Goal: Ask a question

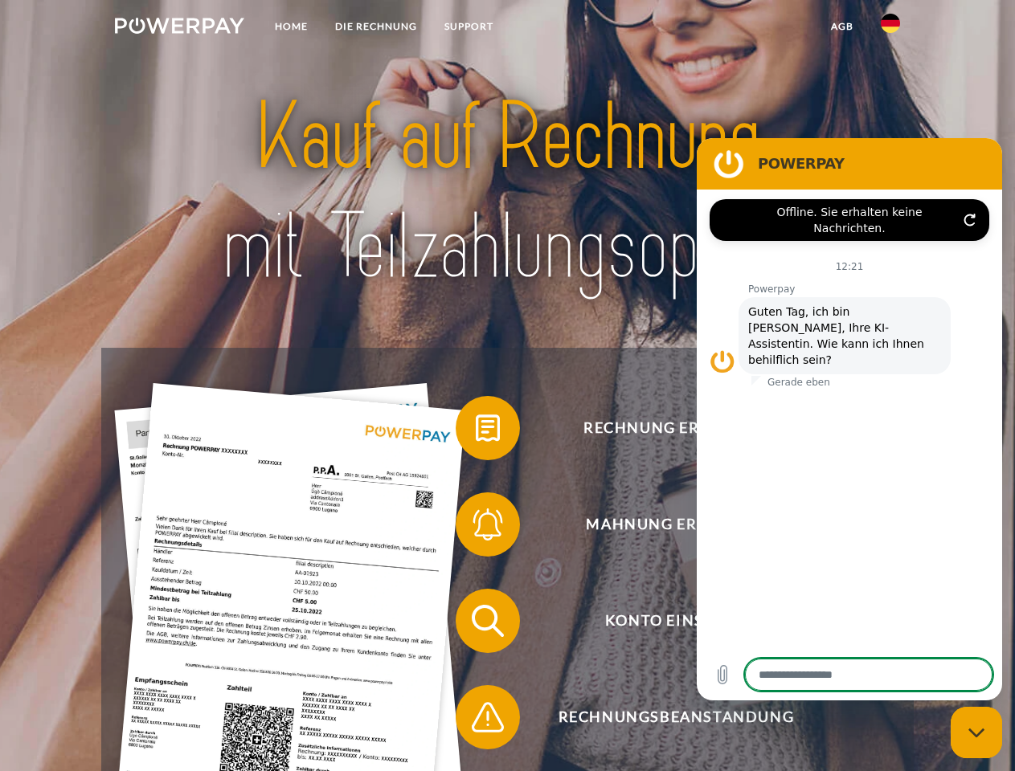
click at [179, 28] on img at bounding box center [179, 26] width 129 height 16
click at [890, 28] on img at bounding box center [890, 23] width 19 height 19
click at [841, 27] on link "agb" at bounding box center [842, 26] width 50 height 29
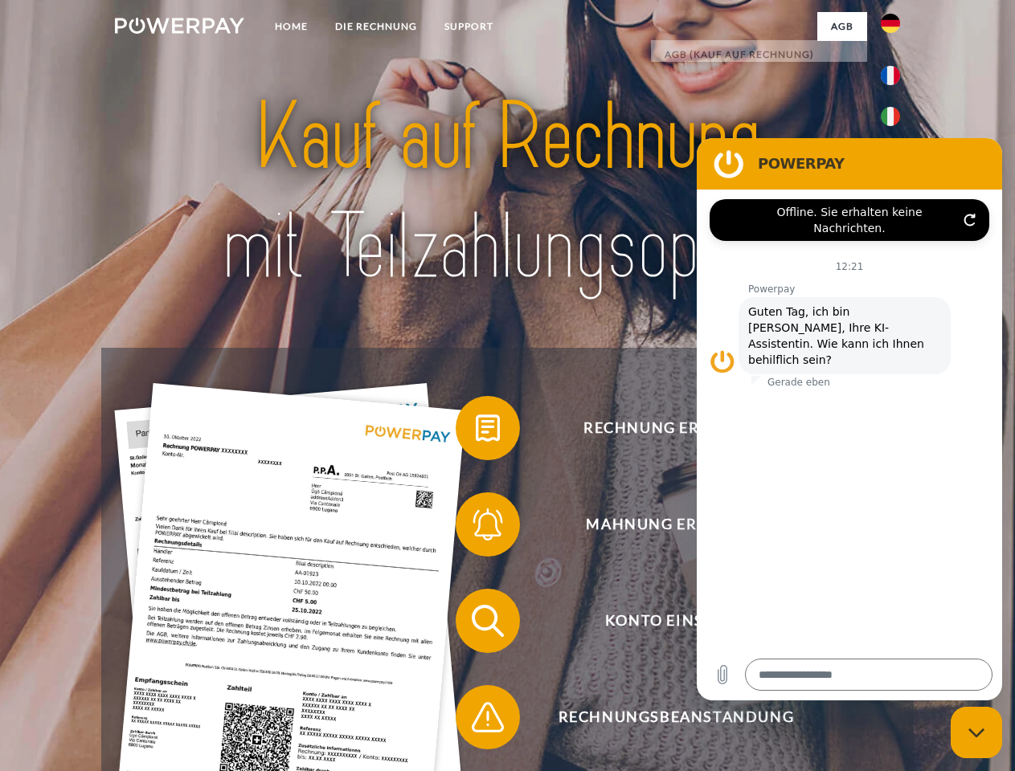
click at [476, 431] on span at bounding box center [463, 428] width 80 height 80
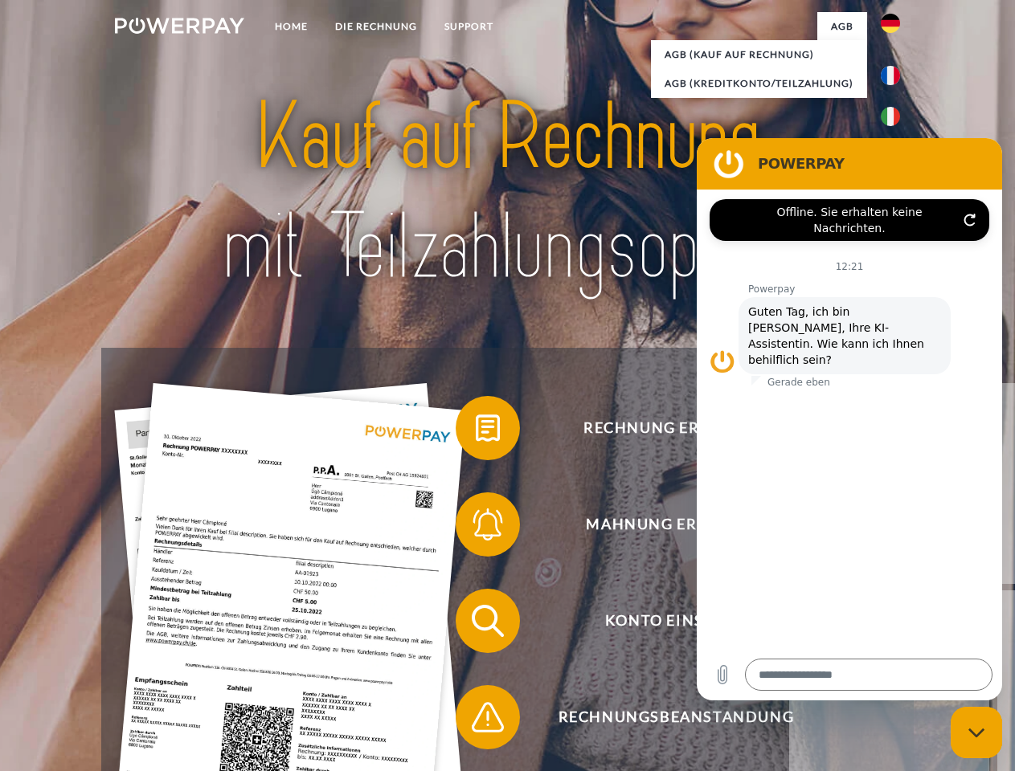
click at [476, 528] on div "Rechnung erhalten? Mahnung erhalten? Konto einsehen" at bounding box center [507, 669] width 812 height 643
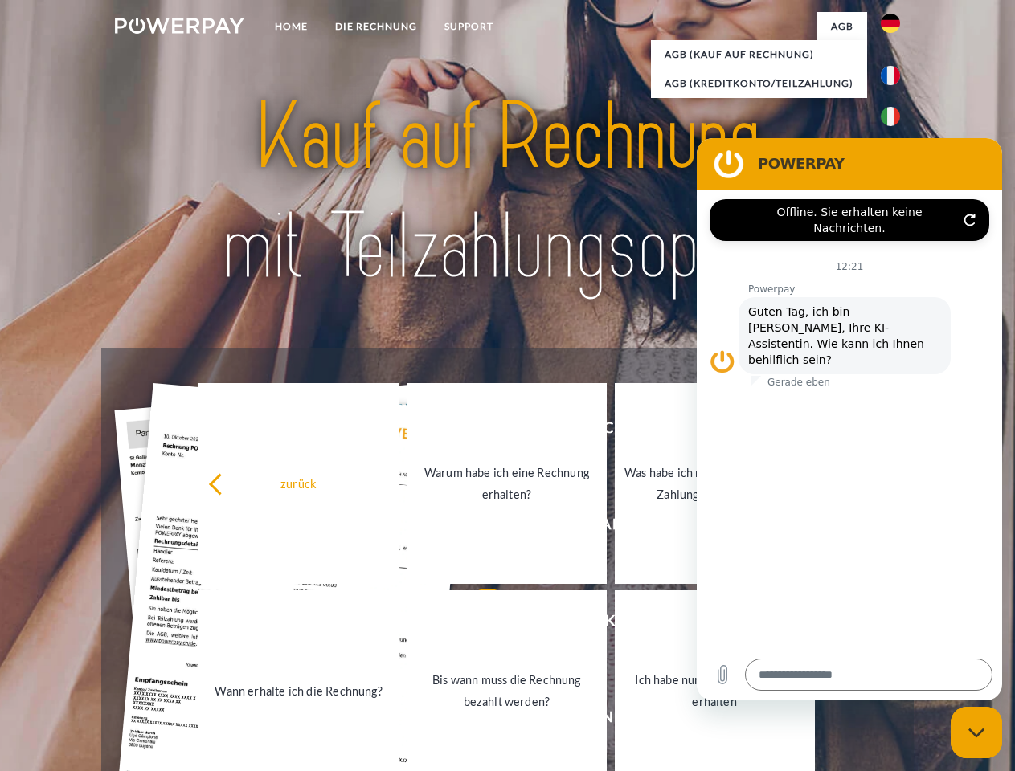
click at [476, 624] on link "Bis wann muss die Rechnung bezahlt werden?" at bounding box center [507, 691] width 200 height 201
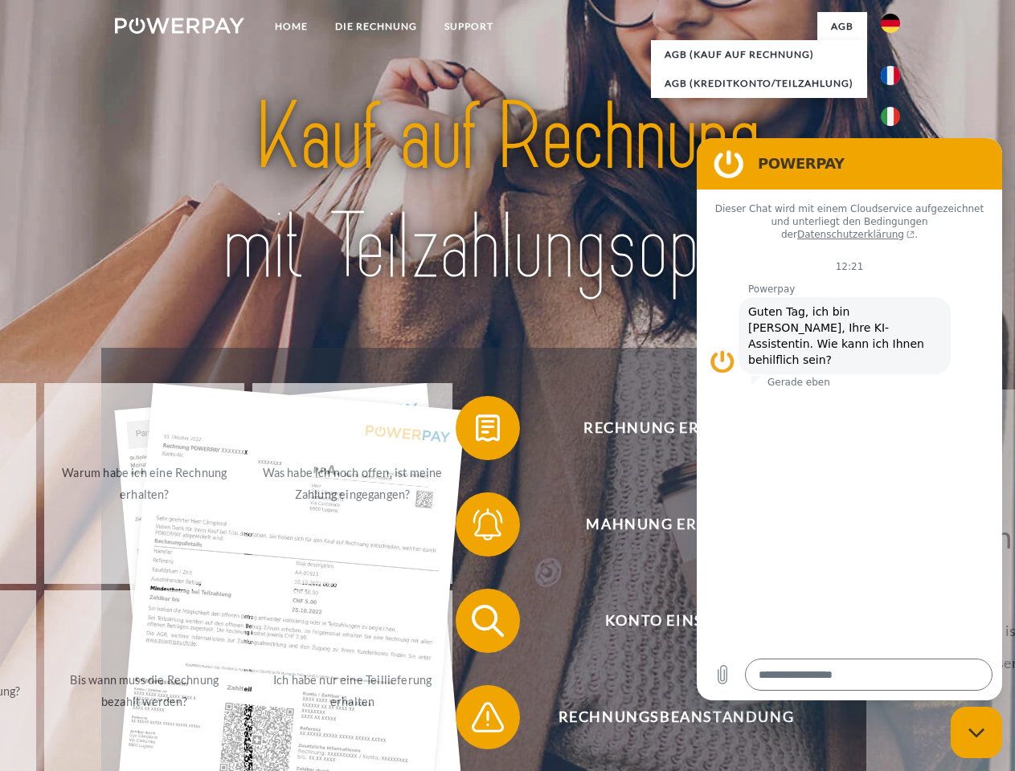
click at [476, 721] on span at bounding box center [463, 717] width 80 height 80
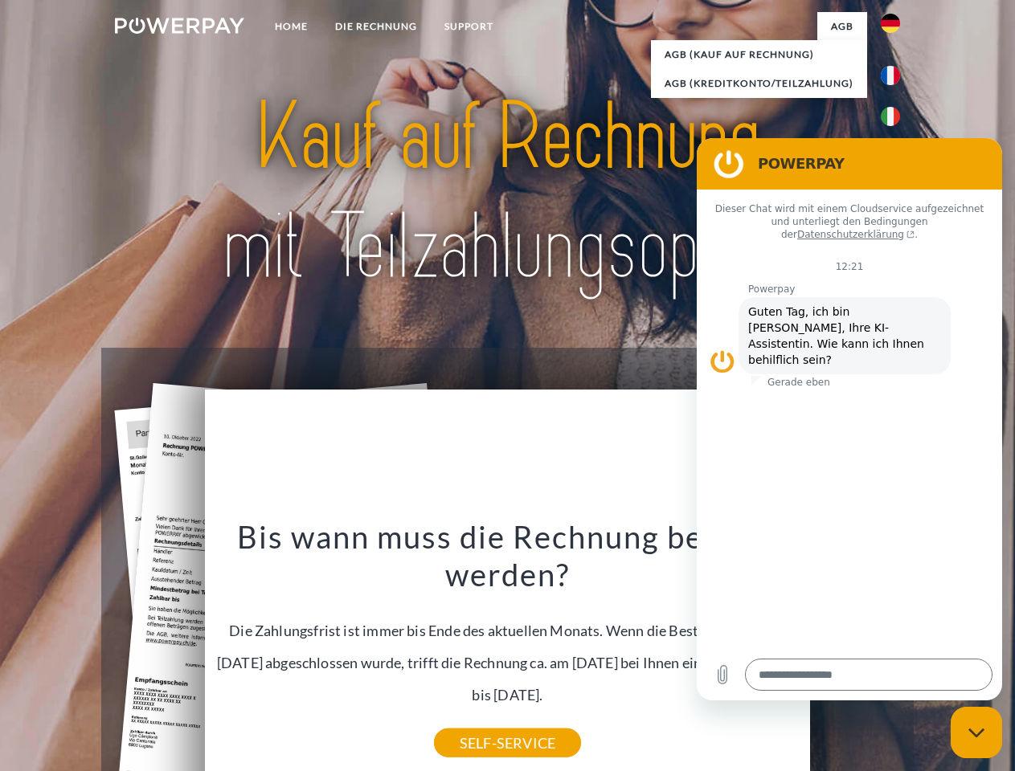
click at [976, 733] on icon "Messaging-Fenster schließen" at bounding box center [976, 733] width 17 height 10
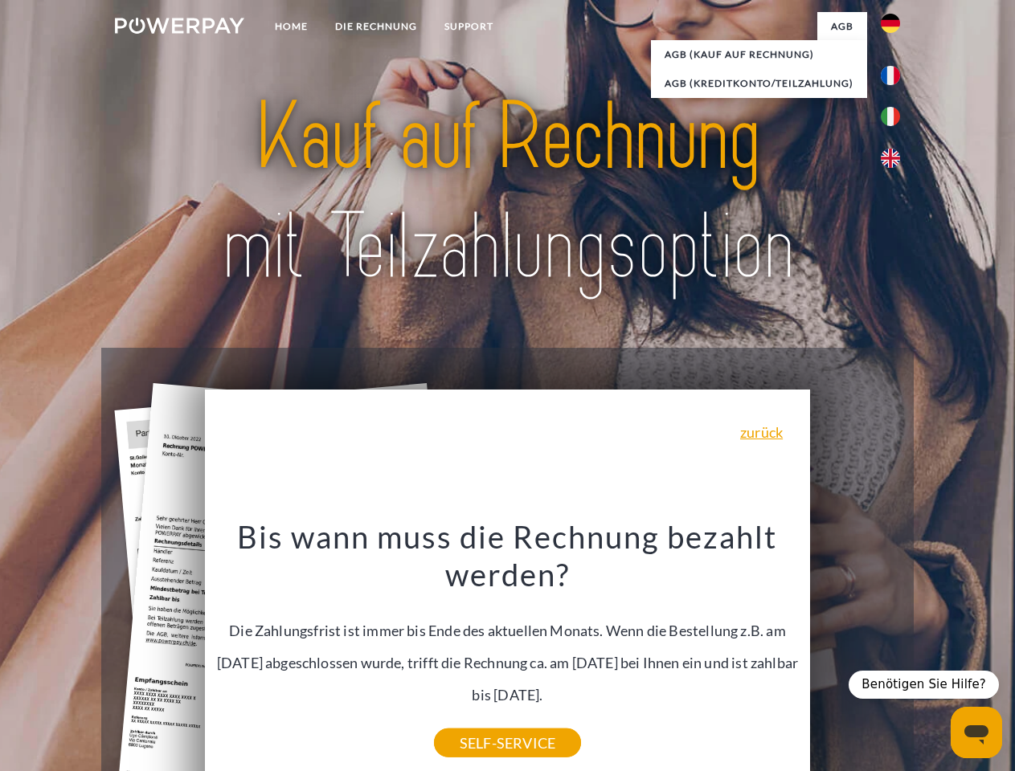
type textarea "*"
